Goal: Information Seeking & Learning: Check status

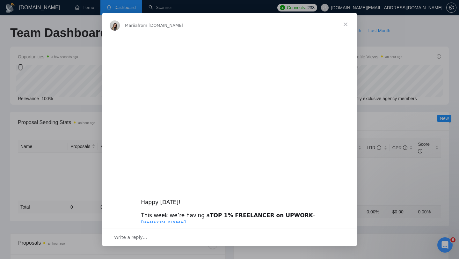
click at [347, 28] on span "Close" at bounding box center [345, 24] width 23 height 23
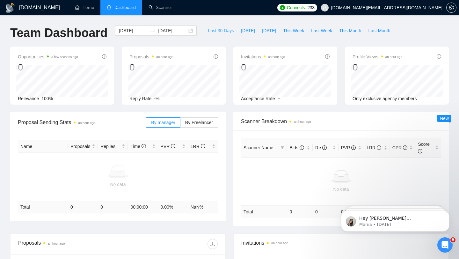
click at [213, 30] on span "Last 30 Days" at bounding box center [221, 30] width 26 height 7
type input "[DATE]"
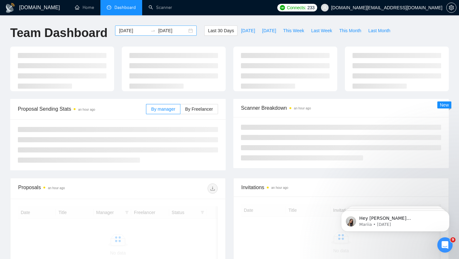
click at [189, 30] on div "[DATE] [DATE]" at bounding box center [156, 30] width 82 height 10
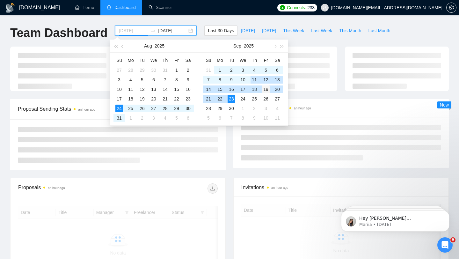
type input "[DATE]"
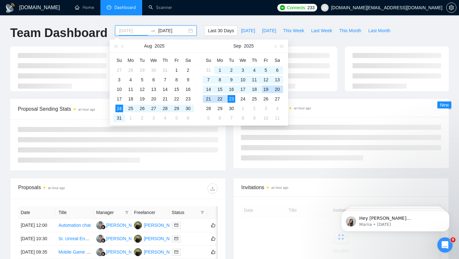
click at [267, 90] on div "19" at bounding box center [266, 89] width 8 height 8
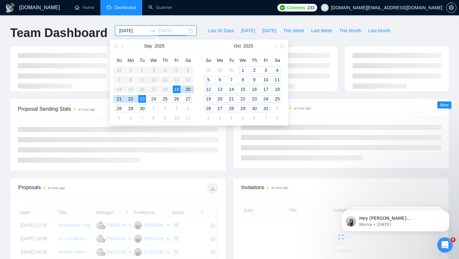
type input "[DATE]"
click at [228, 131] on div "Proposal Sending Stats an hour ago By manager By Freelancer" at bounding box center [117, 134] width 223 height 71
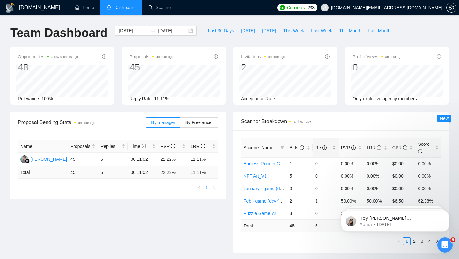
click at [316, 148] on span "Re" at bounding box center [320, 147] width 11 height 5
click at [308, 148] on div "Bids" at bounding box center [299, 147] width 21 height 7
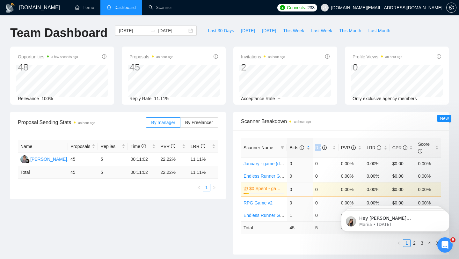
click at [308, 148] on div "Bids" at bounding box center [299, 147] width 21 height 7
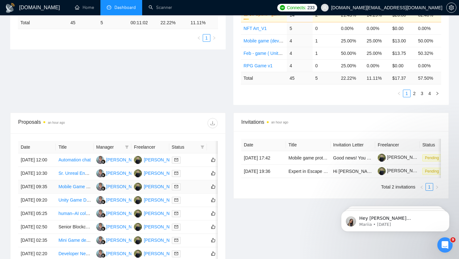
scroll to position [187, 0]
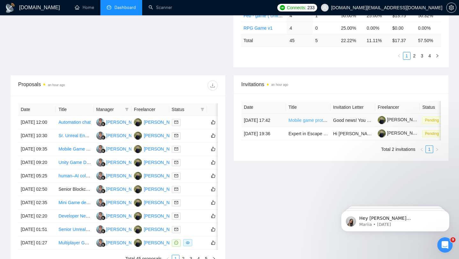
click at [299, 123] on link "Mobile game prototyping - Unity" at bounding box center [319, 120] width 63 height 5
